Goal: Information Seeking & Learning: Find specific fact

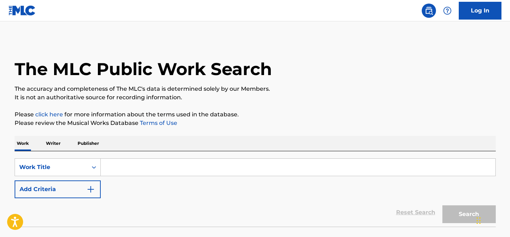
click at [128, 174] on input "Search Form" at bounding box center [298, 167] width 394 height 17
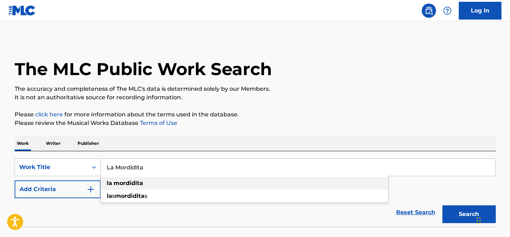
click at [144, 186] on div "la mordidita" at bounding box center [244, 183] width 287 height 13
type input "la mordidita"
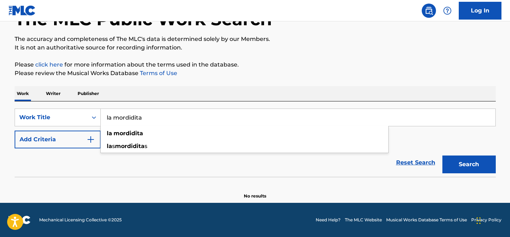
click at [468, 162] on button "Search" at bounding box center [468, 164] width 53 height 18
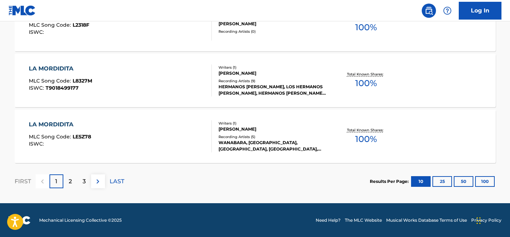
scroll to position [634, 0]
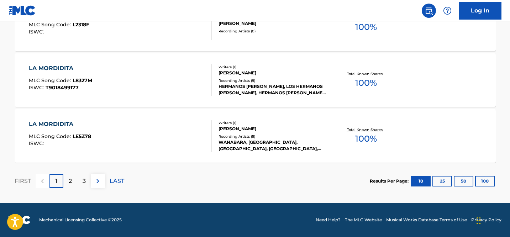
click at [490, 174] on div "Results Per Page: 10 25 50 100" at bounding box center [432, 180] width 126 height 33
click at [489, 180] on button "100" at bounding box center [485, 181] width 20 height 11
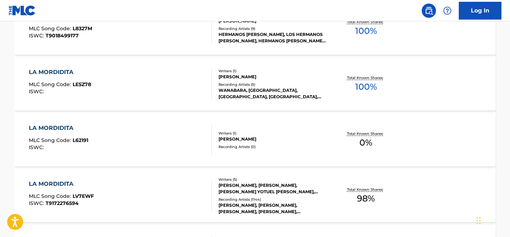
scroll to position [689, 0]
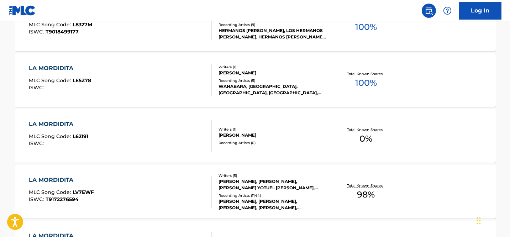
click at [268, 184] on div "[PERSON_NAME], [PERSON_NAME], [PERSON_NAME] YOTUEL [PERSON_NAME], [PERSON_NAME]…" at bounding box center [271, 184] width 107 height 13
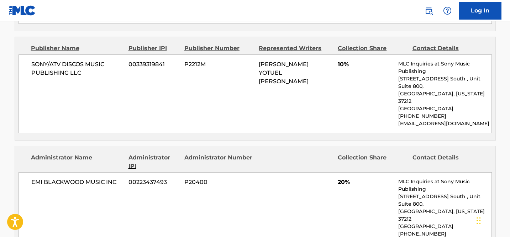
scroll to position [713, 0]
